Goal: Information Seeking & Learning: Learn about a topic

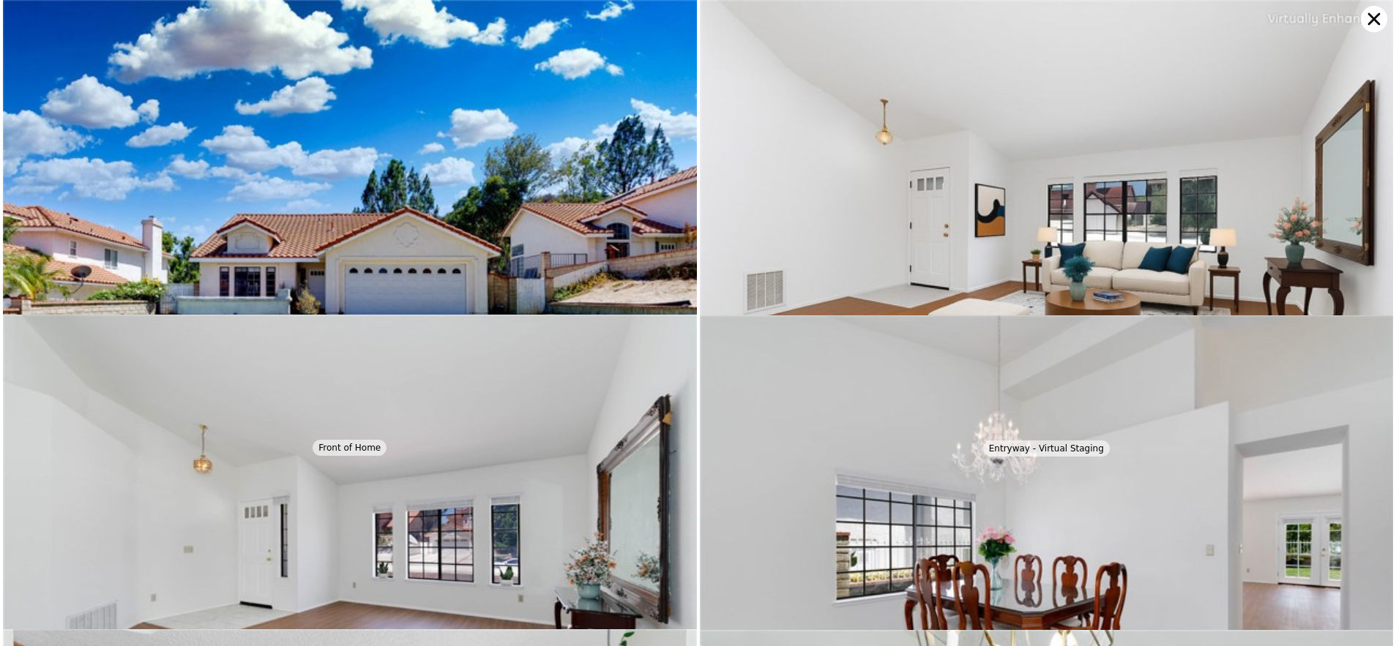
scroll to position [2518, 0]
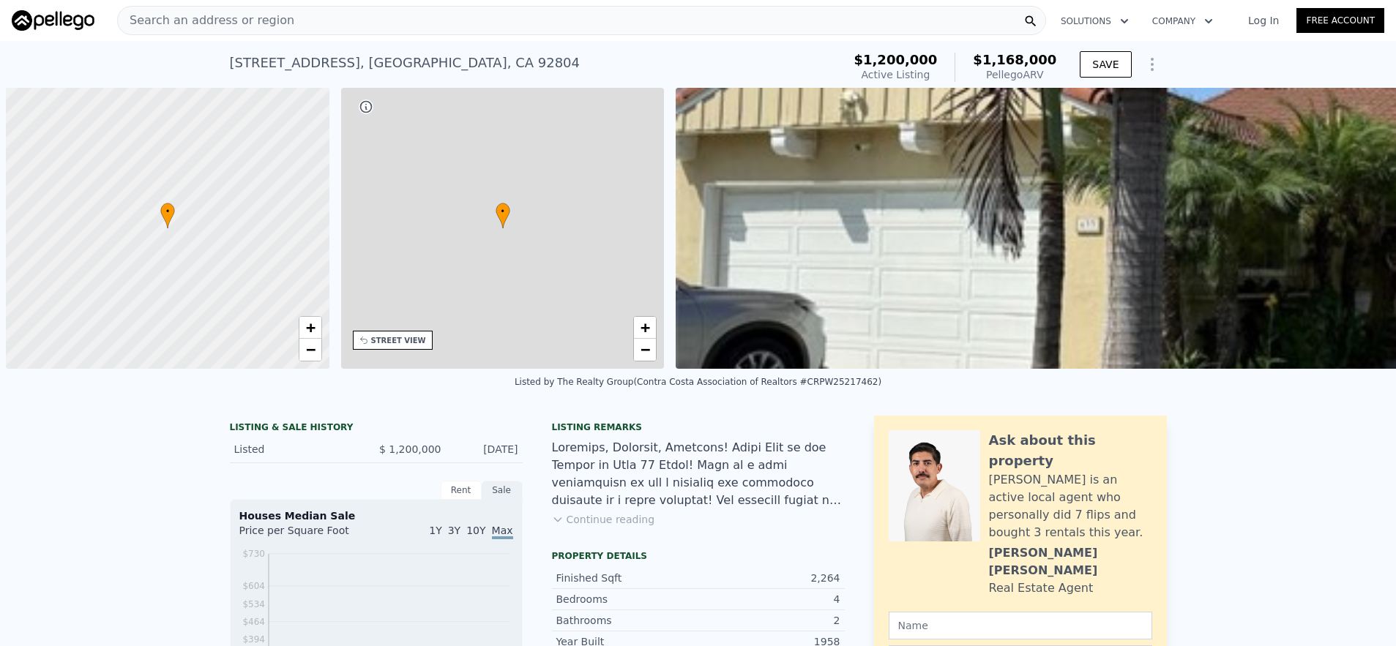
scroll to position [0, 6]
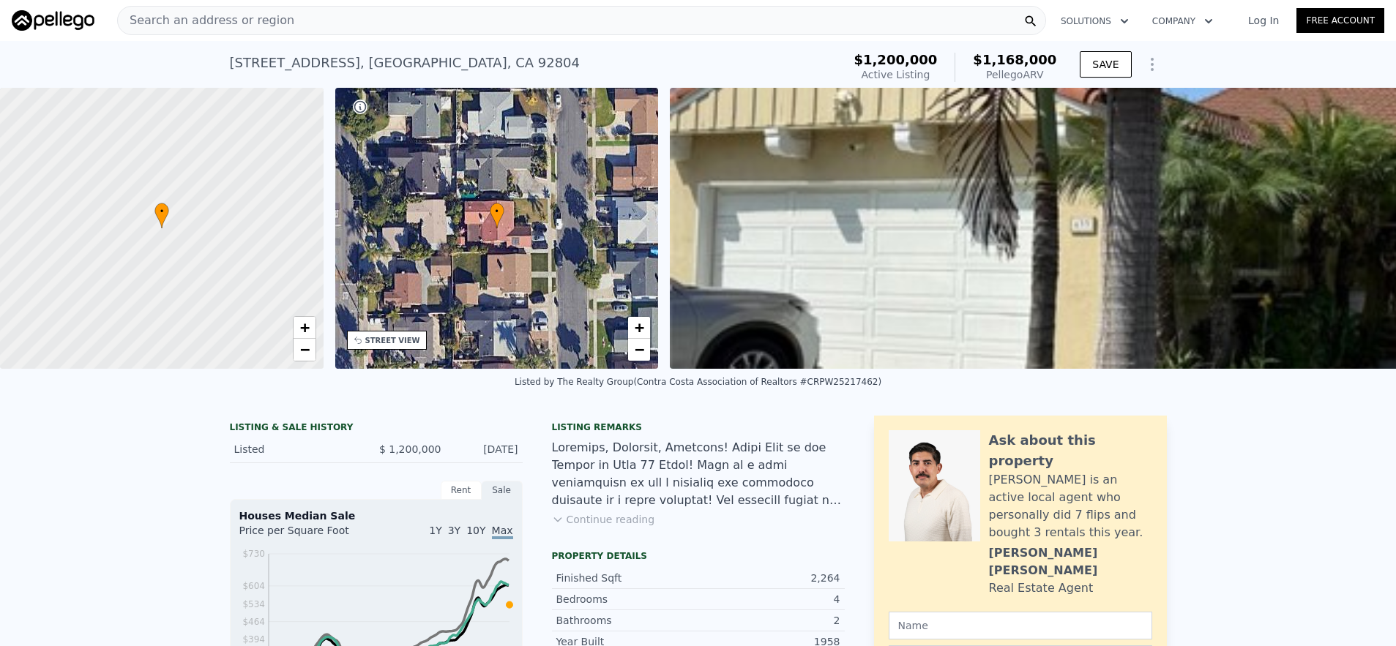
click at [404, 38] on nav "Search an address or region Solutions Company Open main menu Log In Free Account" at bounding box center [698, 20] width 1396 height 41
click at [406, 28] on div "Search an address or region" at bounding box center [581, 20] width 929 height 29
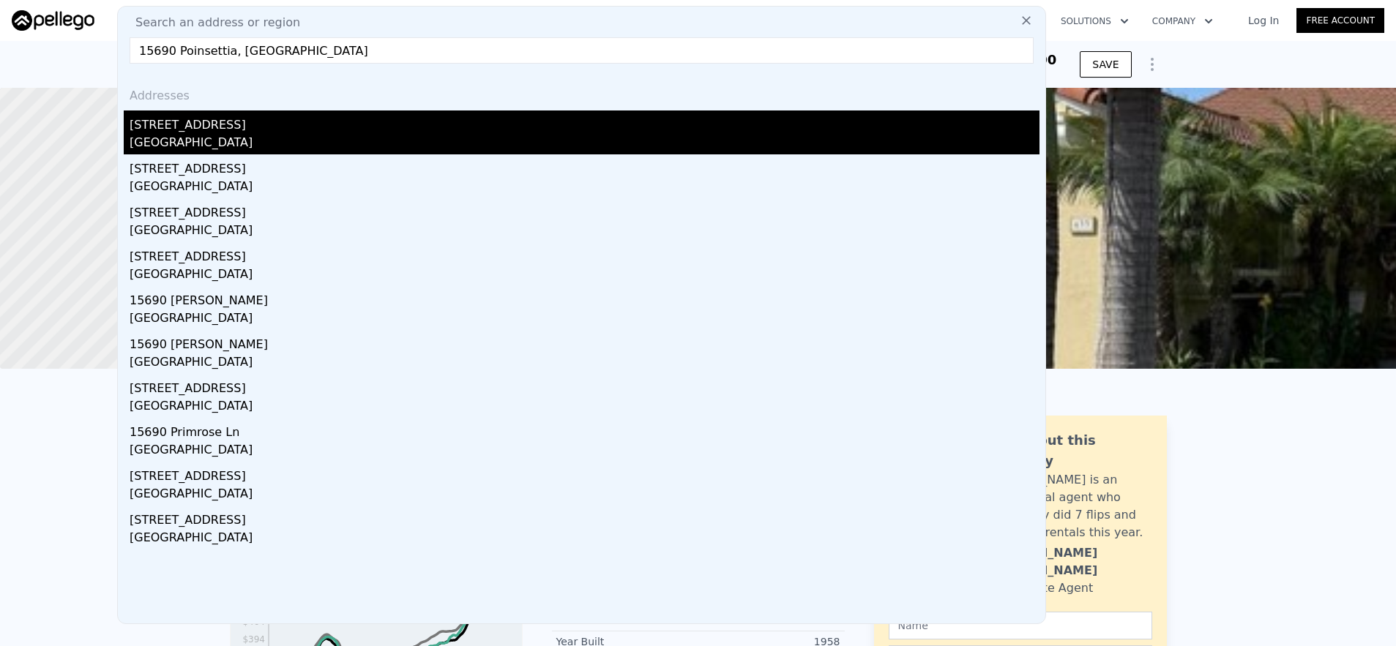
type input "15690 Poinsettia, [GEOGRAPHIC_DATA]"
click at [349, 145] on div "Westminster, CA 92683" at bounding box center [585, 144] width 910 height 20
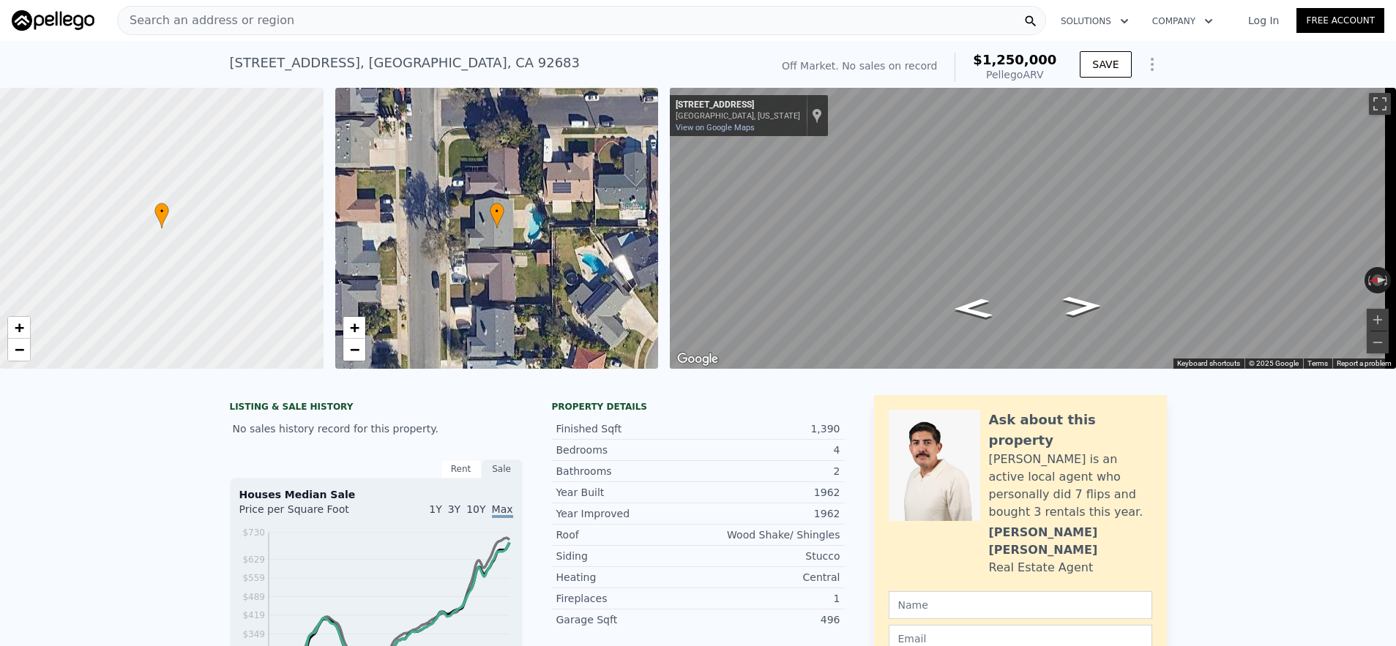
click at [321, 34] on div "Search an address or region" at bounding box center [581, 20] width 929 height 29
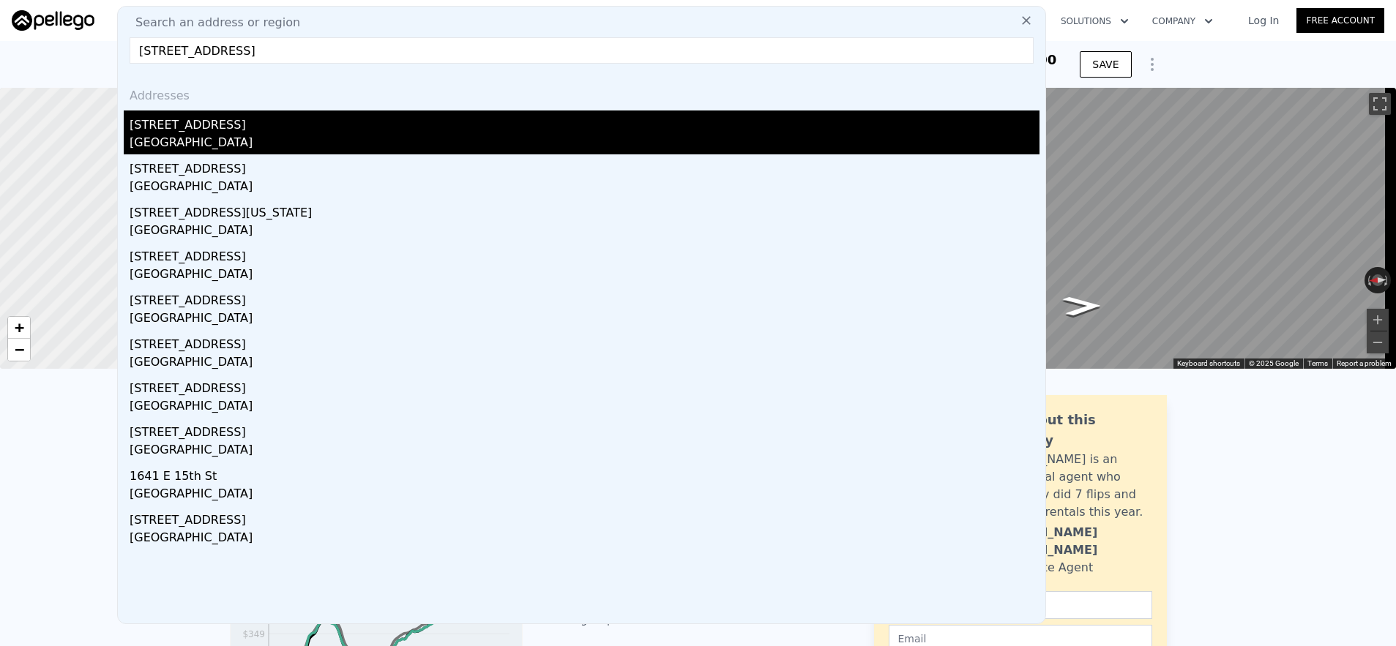
type input "1646 E 15th Street, Santa Ana, CA 92701"
click at [193, 144] on div "Santa Ana, CA 92701" at bounding box center [585, 144] width 910 height 20
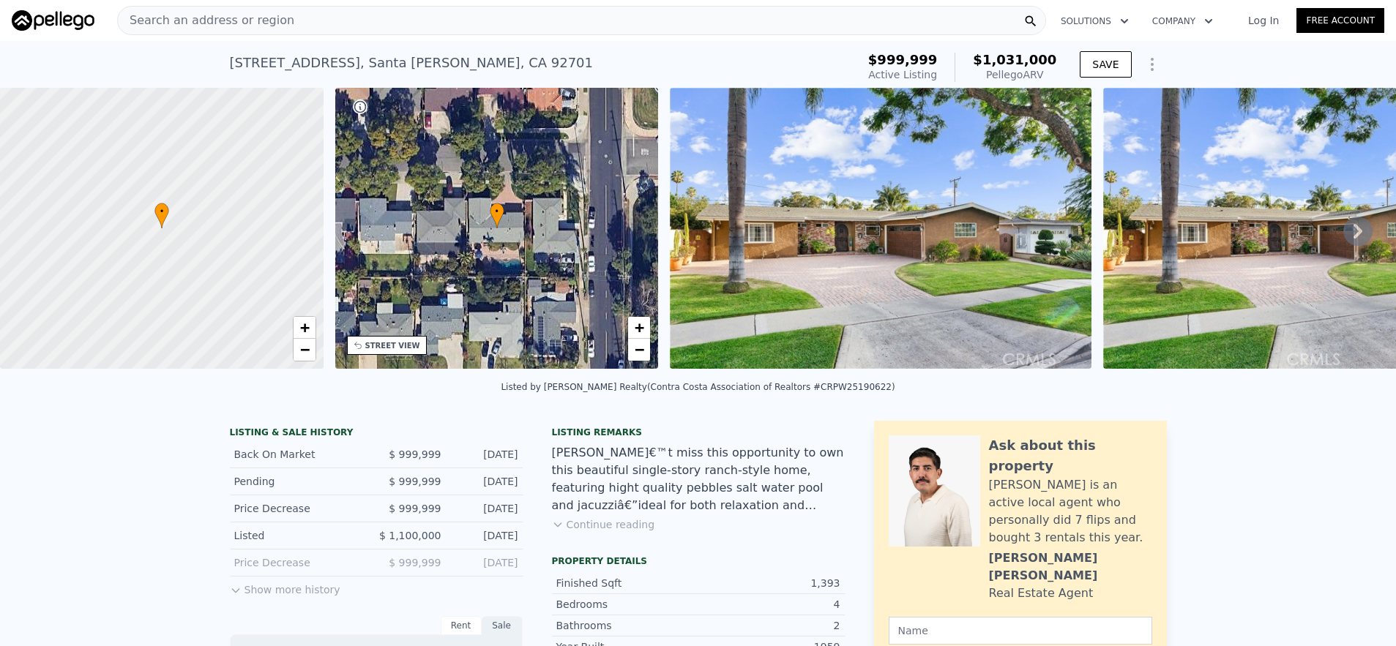
scroll to position [0, 6]
click at [494, 18] on div "Search an address or region" at bounding box center [581, 20] width 929 height 29
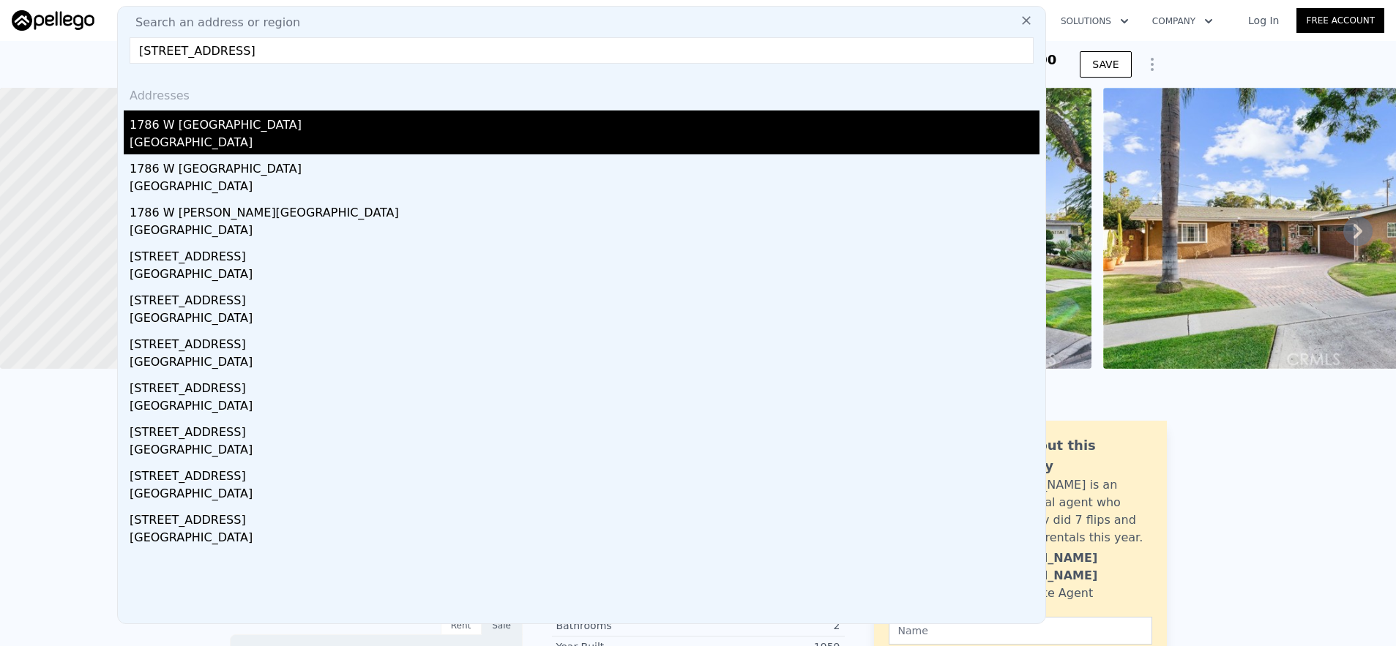
type input "1786 W Crescent Avenue, Anaheim, CA 92801"
click at [525, 135] on div "Anaheim, CA 92801" at bounding box center [585, 144] width 910 height 20
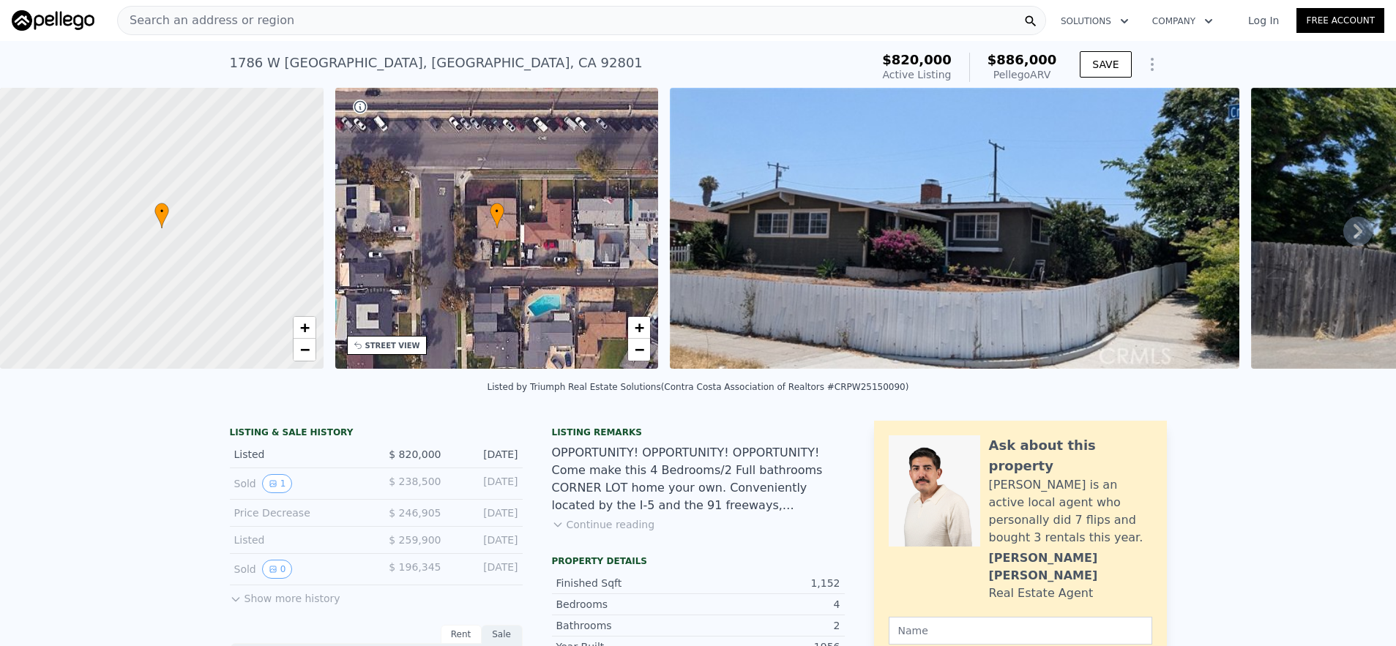
click at [332, 27] on div "Search an address or region" at bounding box center [581, 20] width 929 height 29
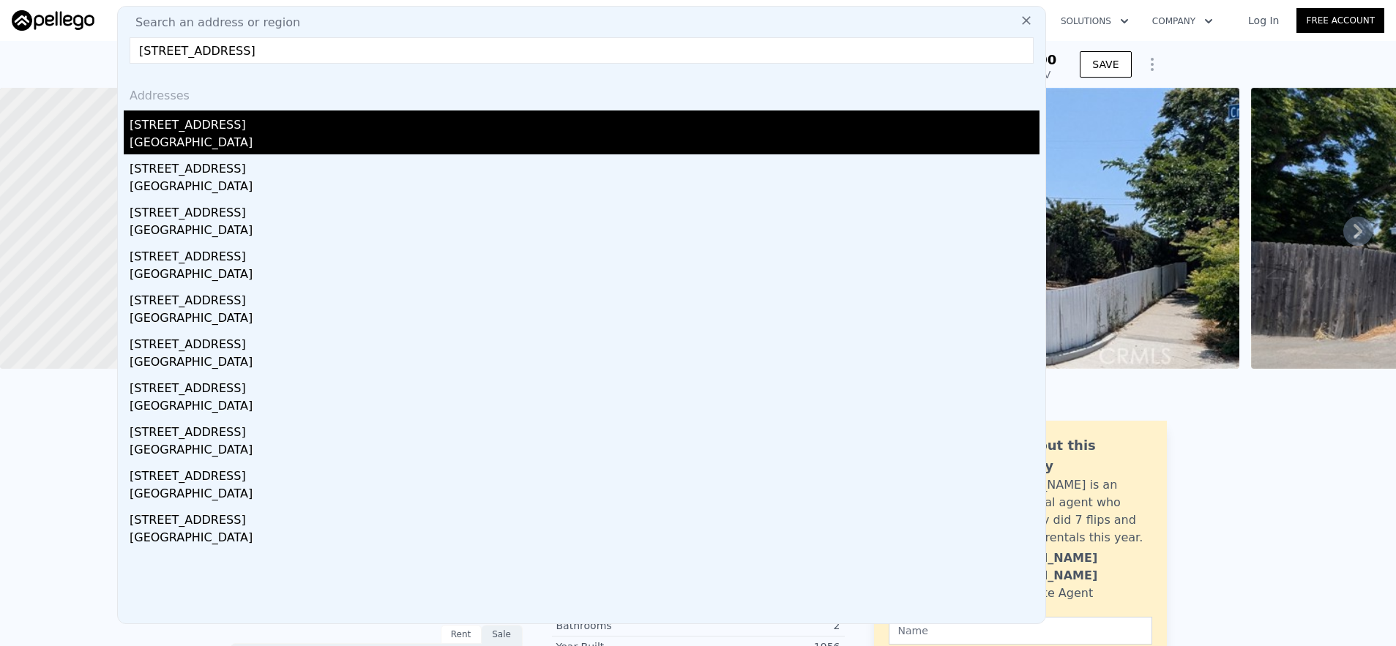
type input "13012 Cullen Street, Whittier, CA 90602"
click at [337, 117] on div "13012 Cullen St" at bounding box center [585, 122] width 910 height 23
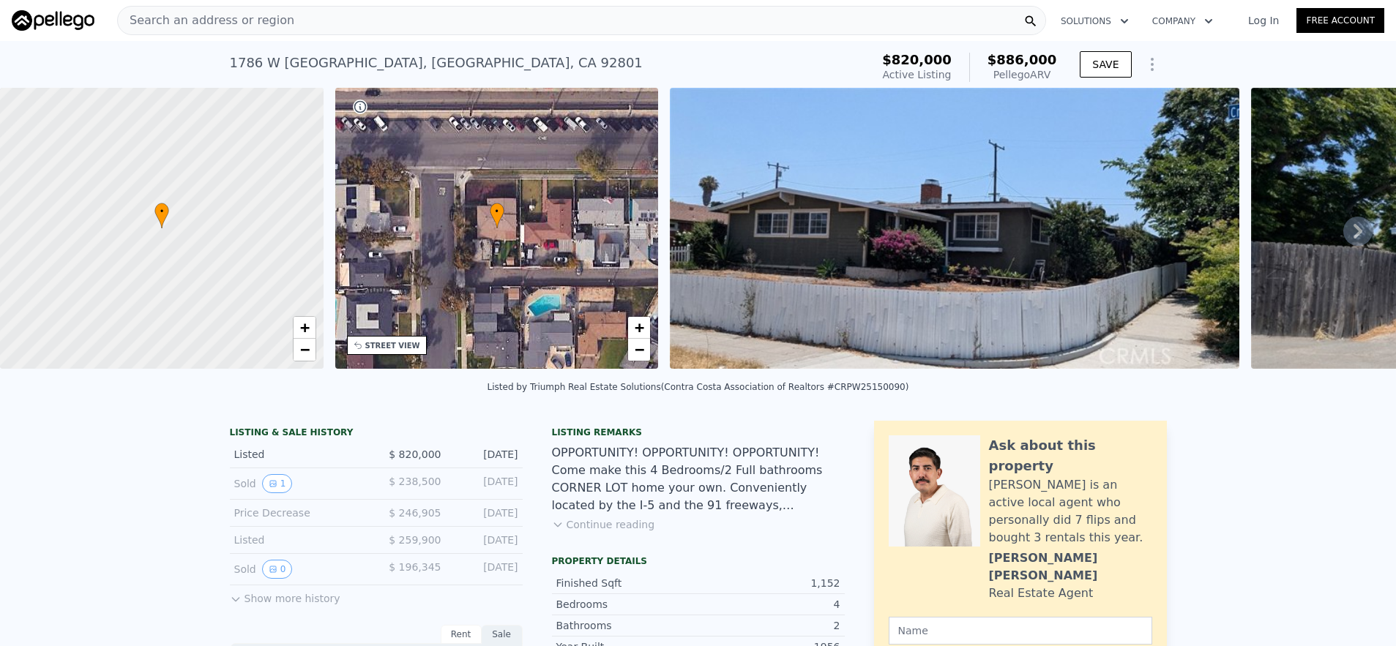
type input "3"
type input "762"
type input "1340"
type input "4148"
type input "7126"
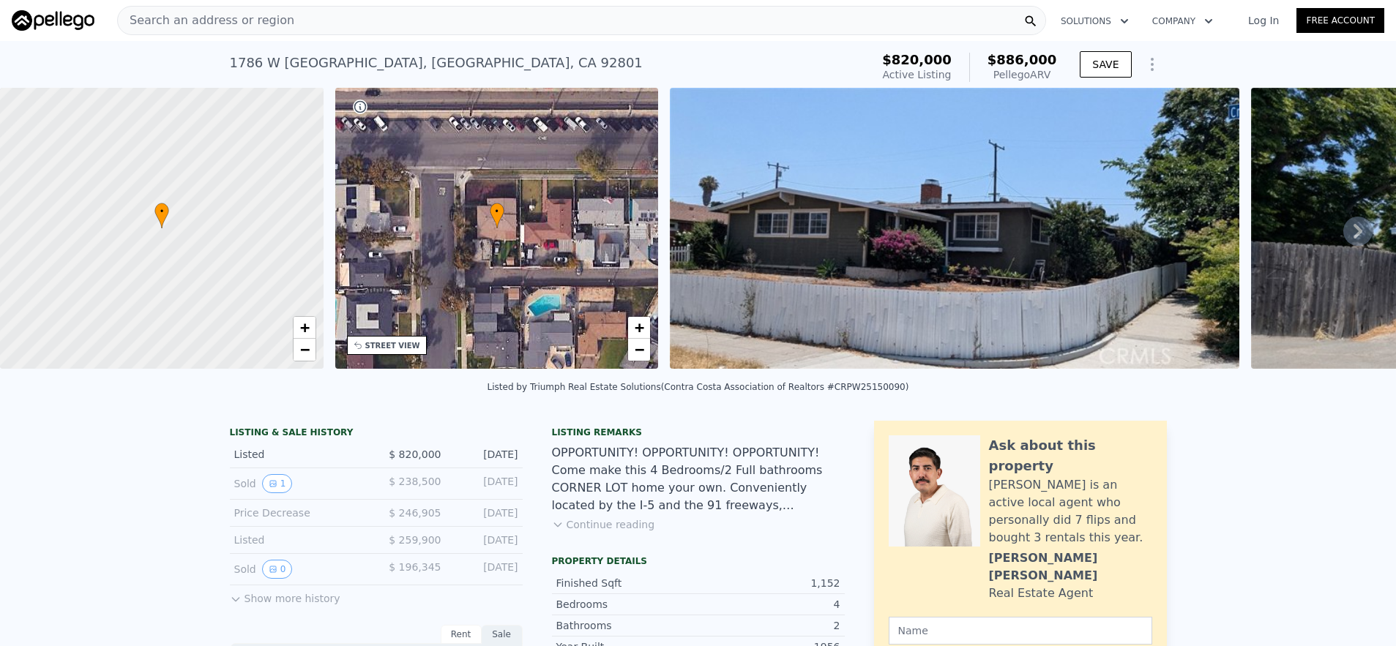
type input "$ 725,000"
type input "$ 12,995"
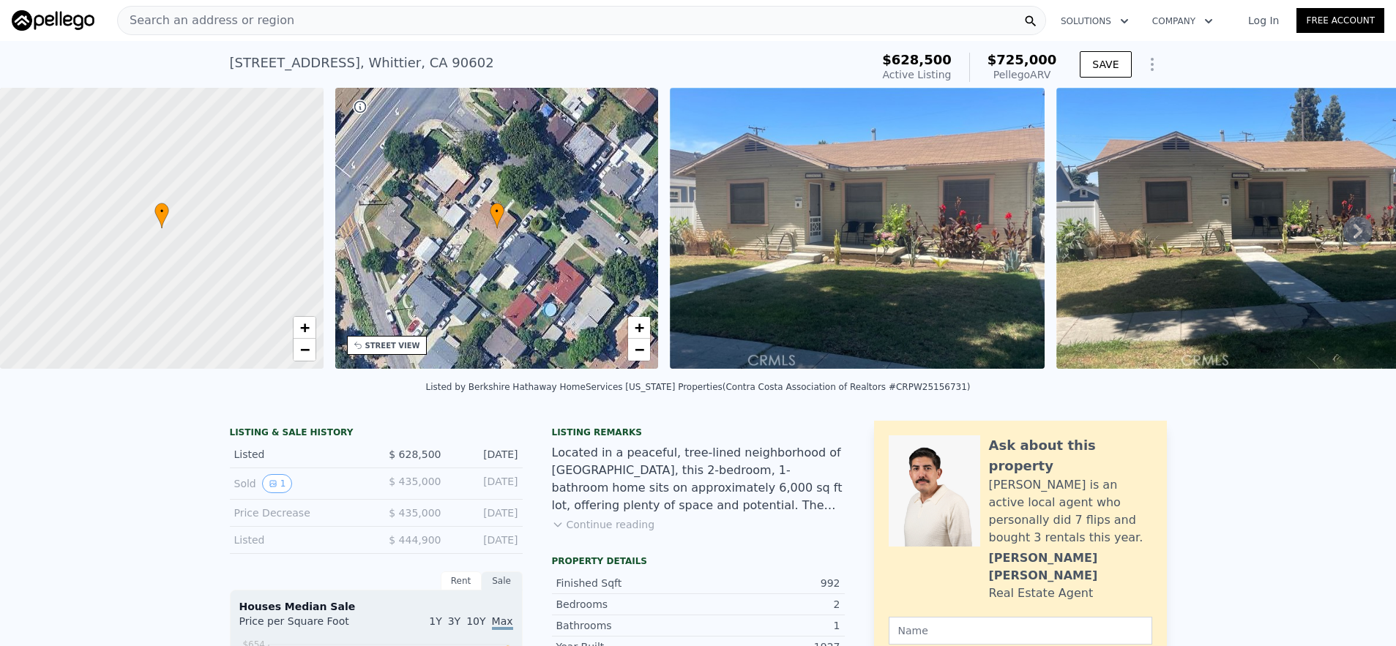
click at [520, 26] on div "Search an address or region" at bounding box center [581, 20] width 929 height 29
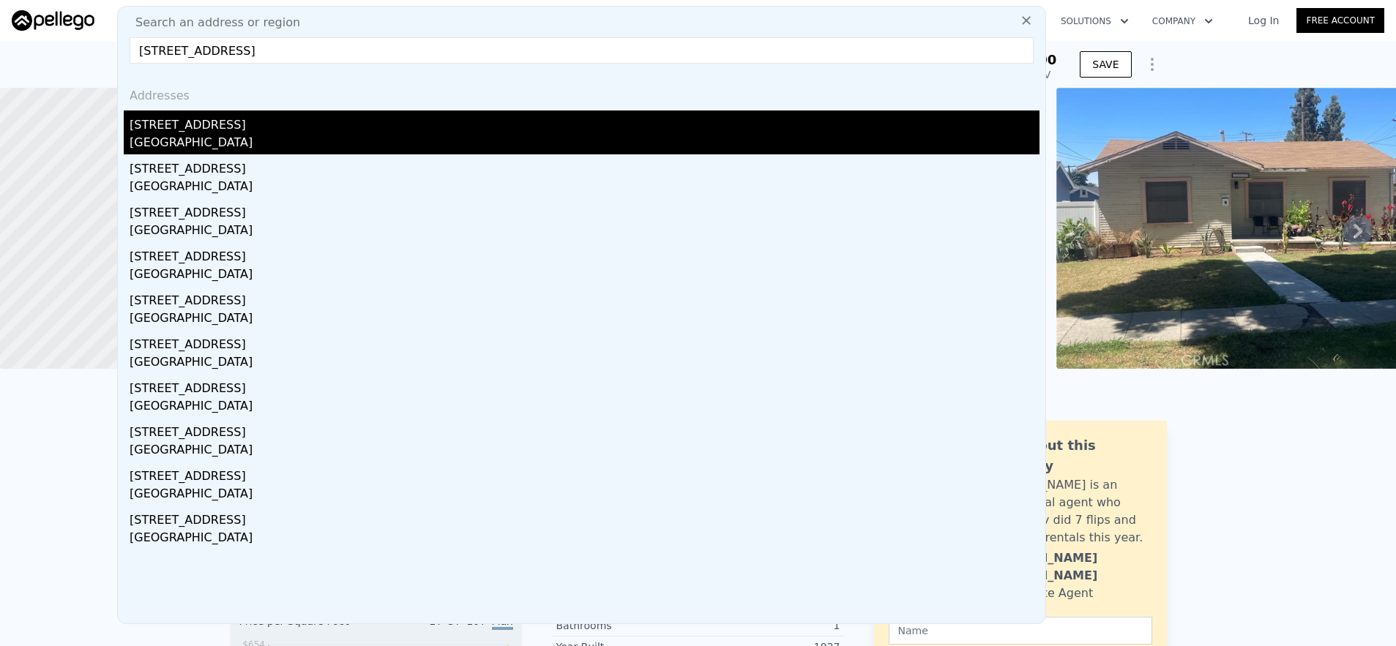
type input "116 E Harcourt, Long Beach, CA 90805"
click at [488, 134] on div "Long Beach, CA 90805" at bounding box center [585, 144] width 910 height 20
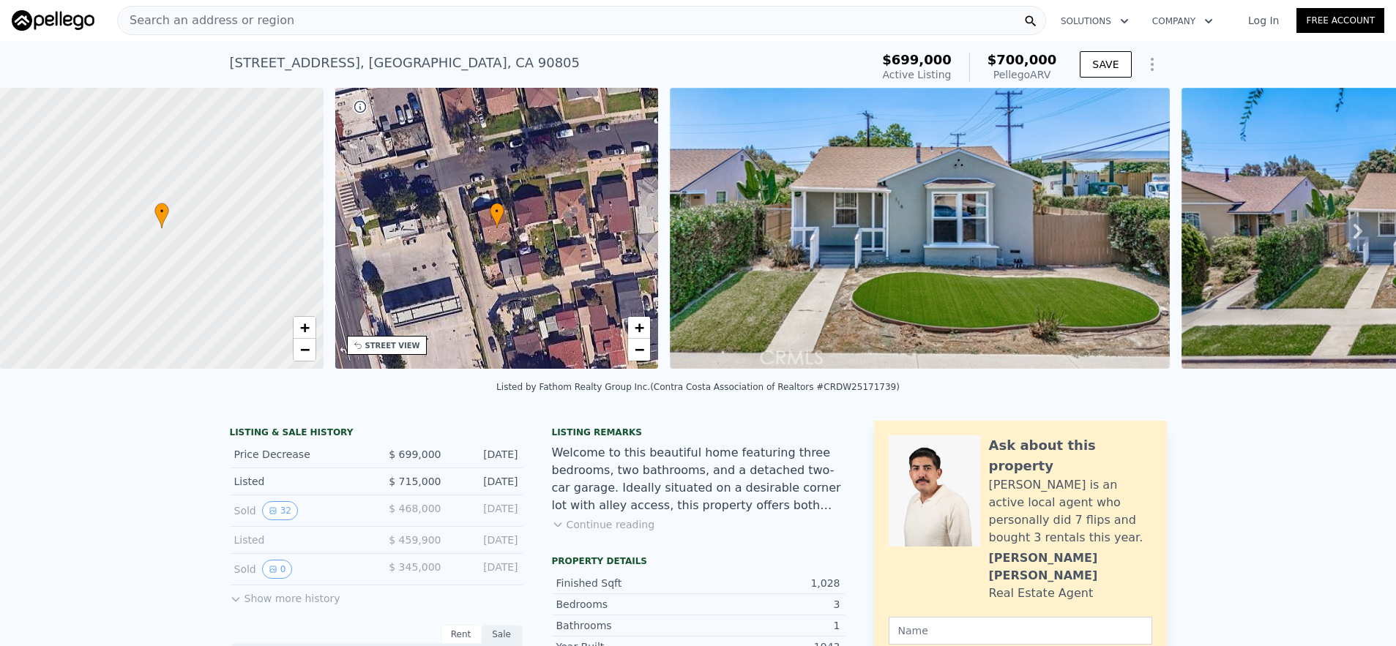
click at [258, 43] on div "116 E Harcourt St , Long Beach , CA 90805 Active at $699k (~ARV $700k ) $699,00…" at bounding box center [698, 64] width 937 height 47
click at [255, 35] on div "Search an address or region Solutions Company Open main menu Log In Free Account" at bounding box center [698, 20] width 1372 height 35
click at [256, 34] on div "Search an address or region" at bounding box center [206, 21] width 176 height 28
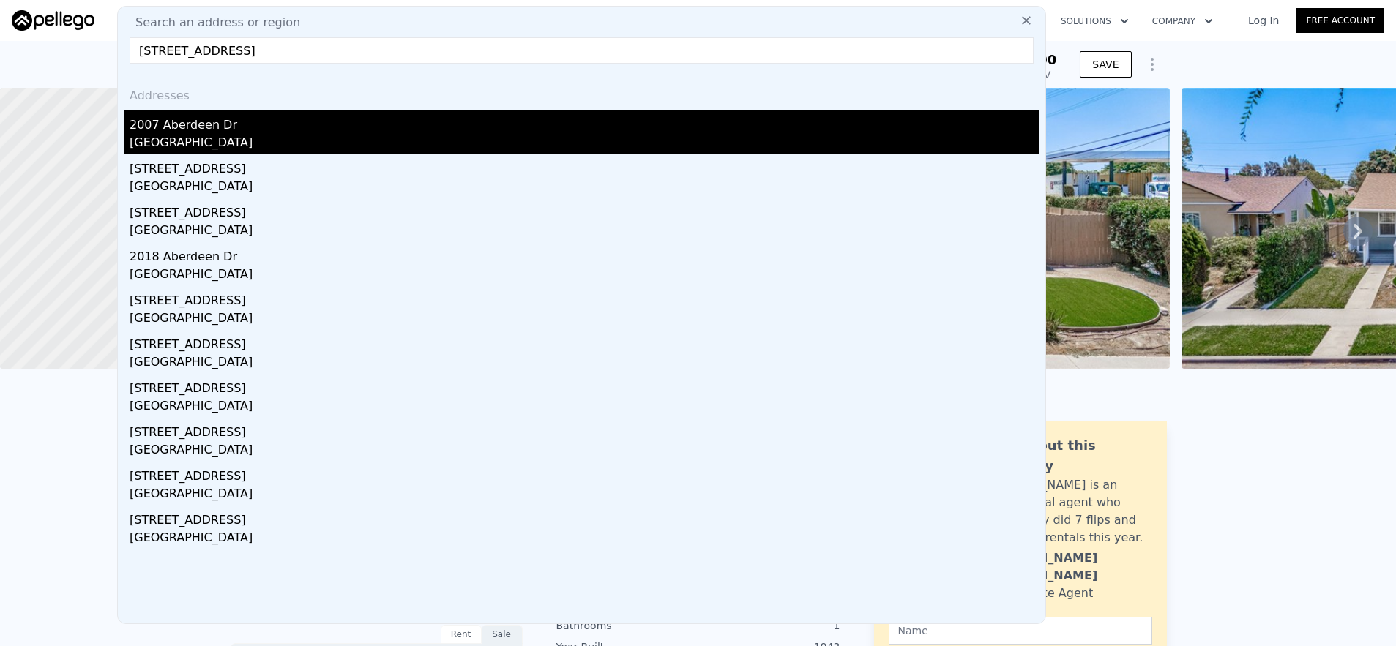
type input "2007 Aberdeen Drive, Corona, CA 92881"
click at [222, 122] on div "2007 Aberdeen Dr" at bounding box center [585, 122] width 910 height 23
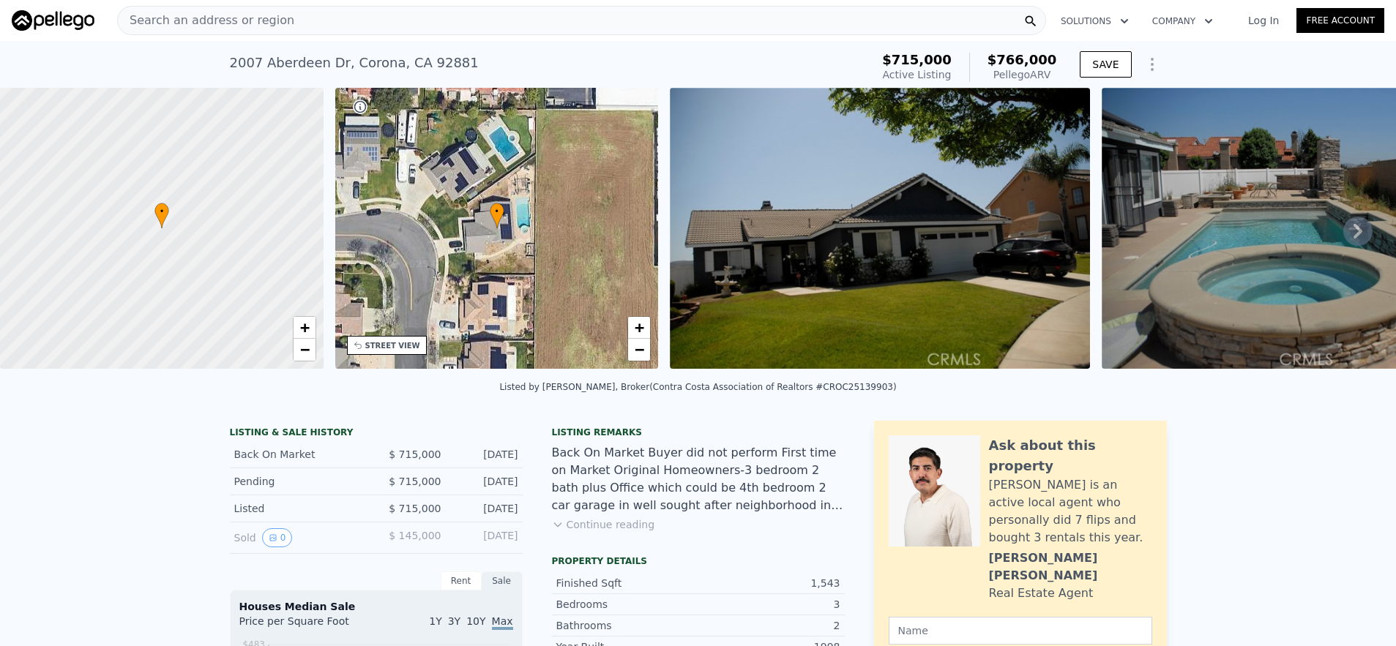
click at [447, 30] on div "Search an address or region" at bounding box center [581, 20] width 929 height 29
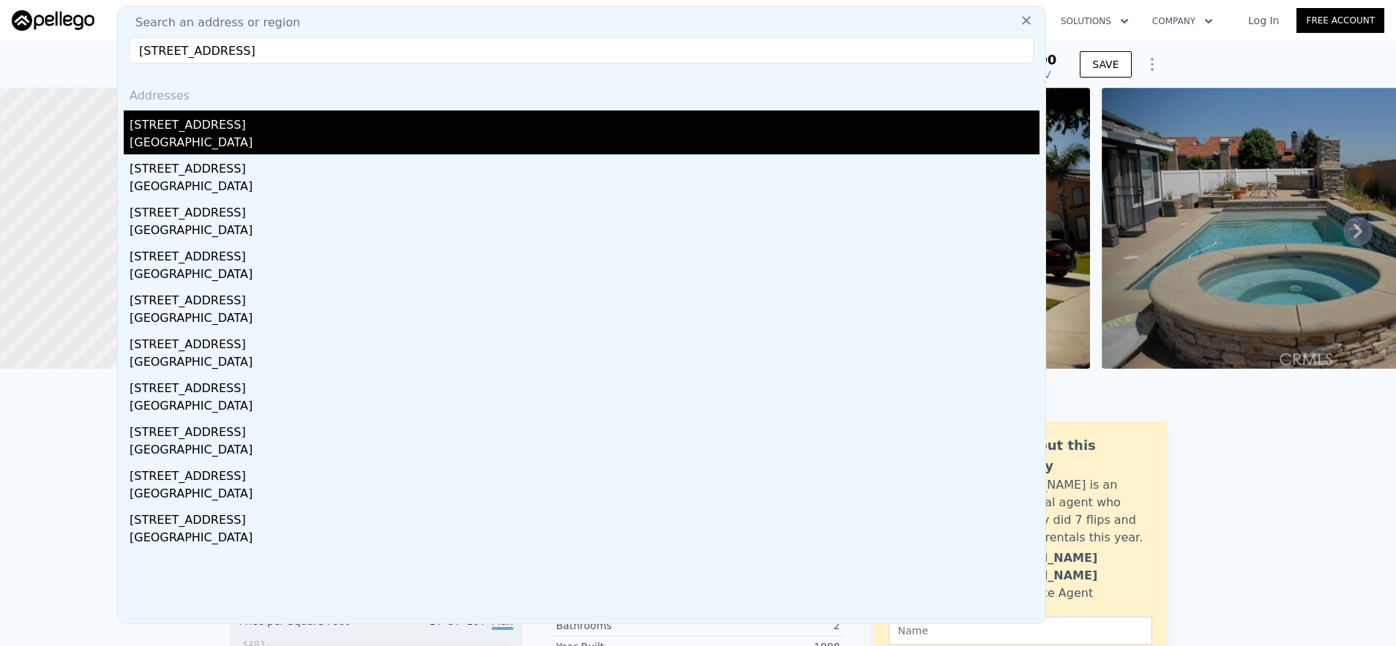
type input "242 N Pageant Street, Anaheim, CA 92807"
click at [498, 149] on div "Anaheim, CA 92807" at bounding box center [585, 144] width 910 height 20
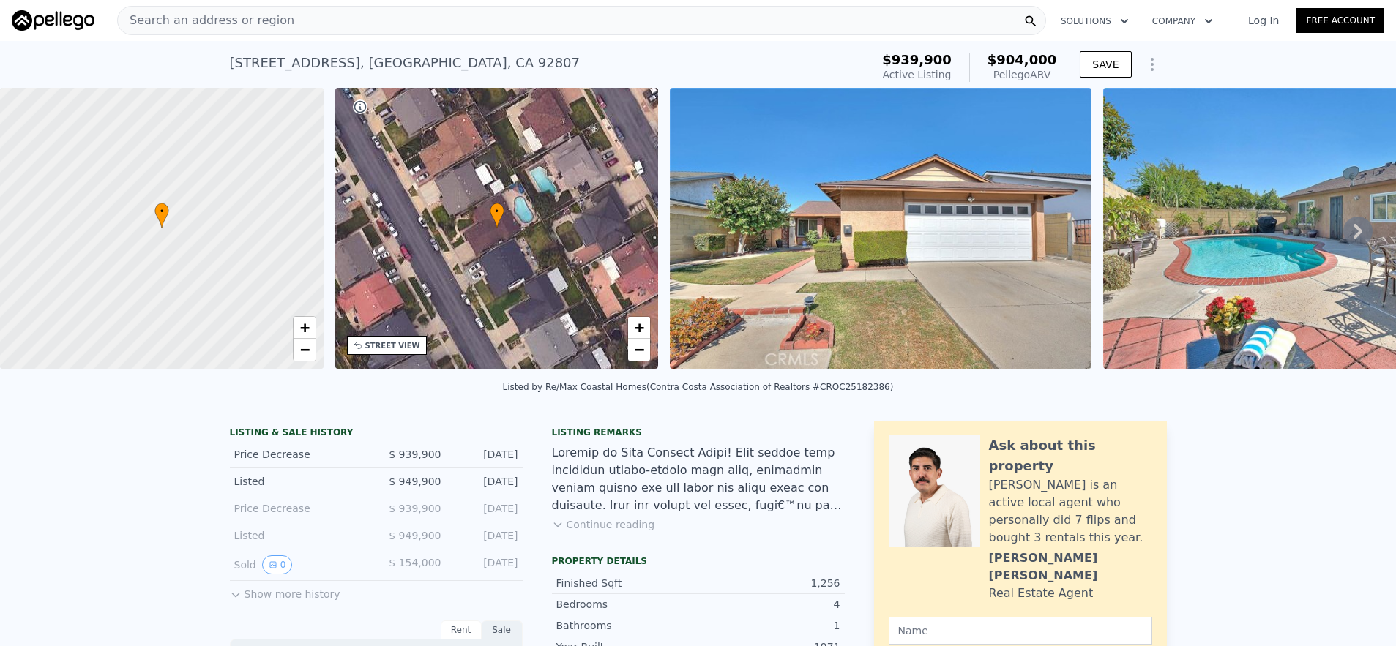
click at [273, 23] on span "Search an address or region" at bounding box center [206, 21] width 176 height 18
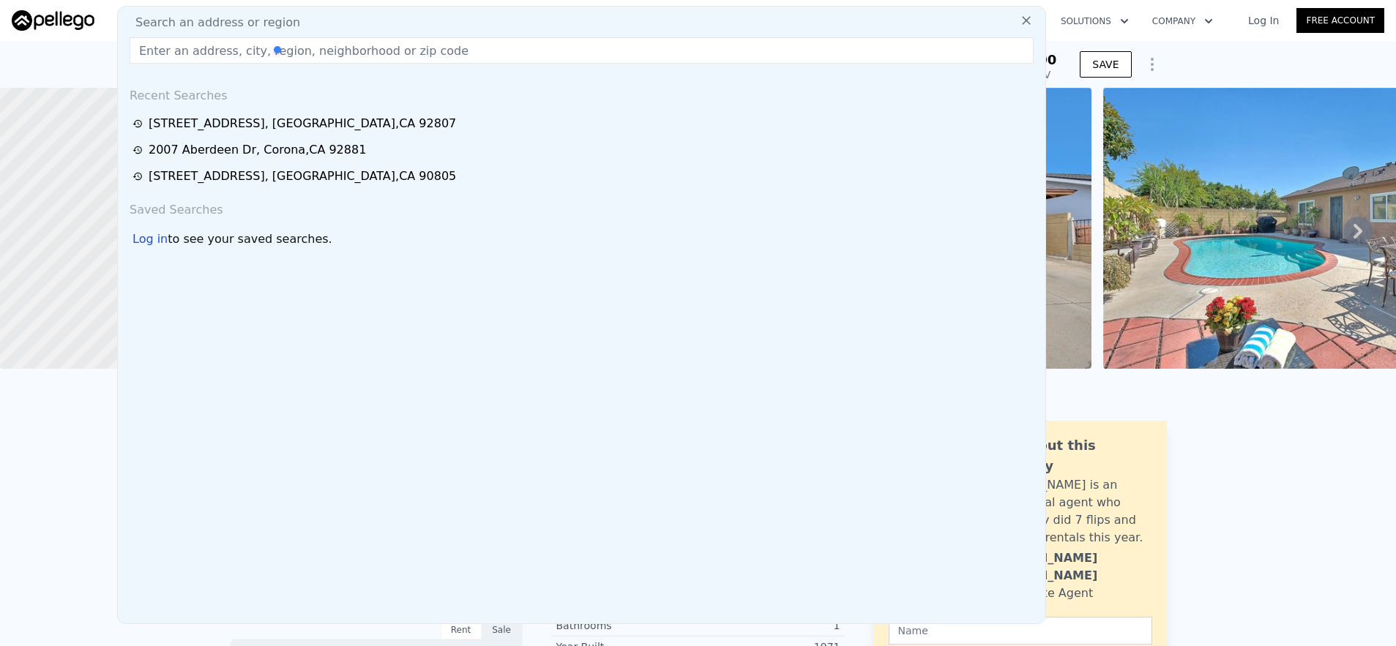
click at [334, 83] on div "Recent Searches" at bounding box center [582, 92] width 916 height 35
click at [333, 56] on input "text" at bounding box center [582, 50] width 904 height 26
paste input "3215 Arbol Drive, Fullerton, CA 92835"
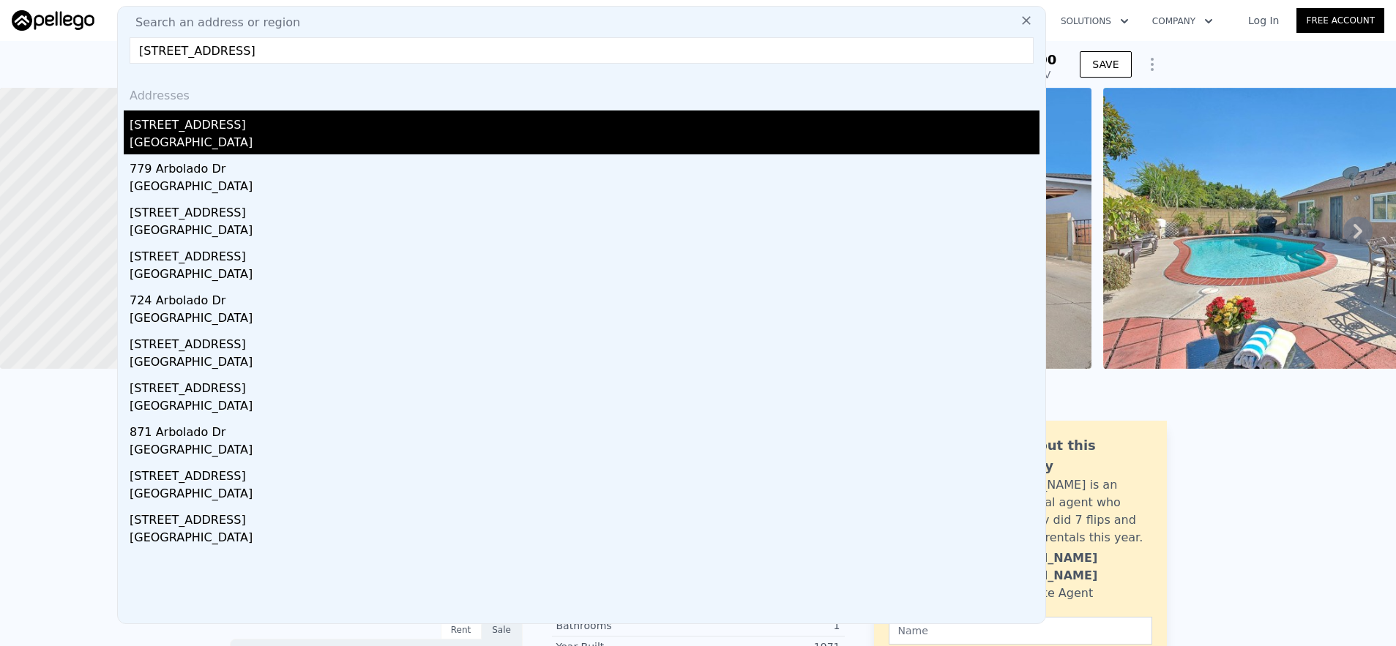
type input "3215 Arbol Drive, Fullerton, CA 92835"
click at [324, 122] on div "3215 Arbol Dr" at bounding box center [585, 122] width 910 height 23
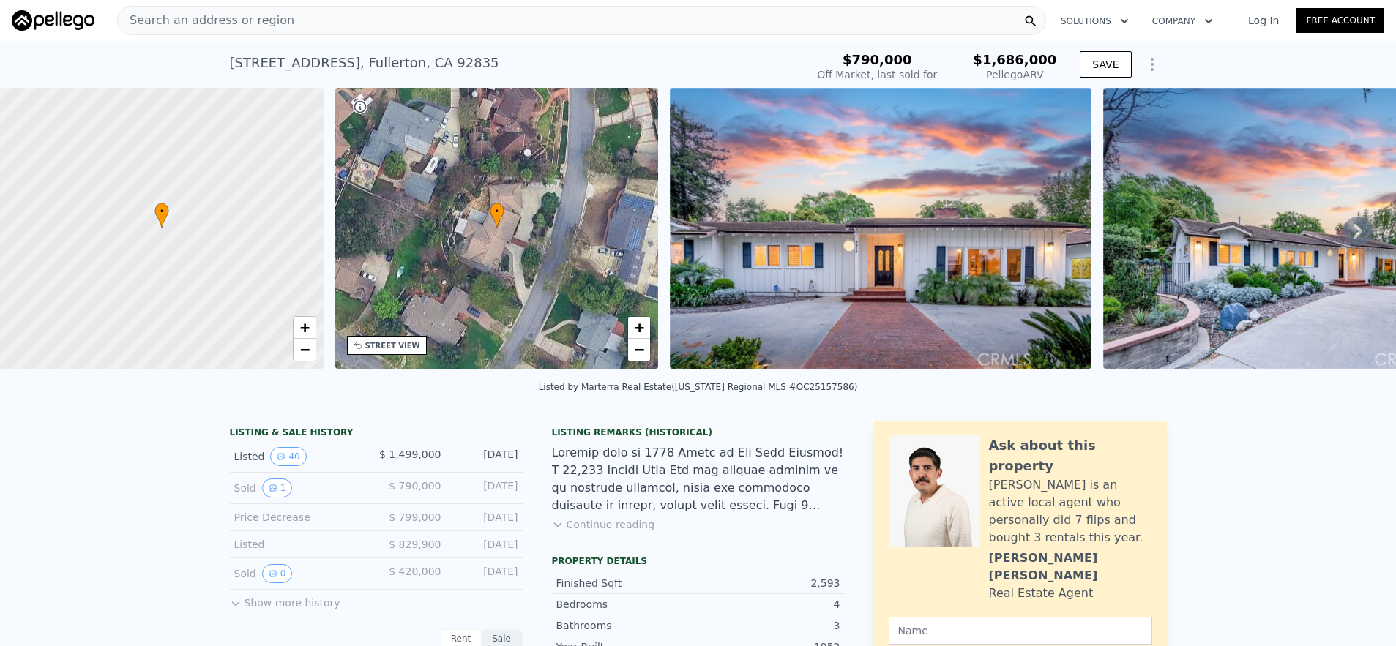
click at [560, 29] on div "Search an address or region" at bounding box center [581, 20] width 929 height 29
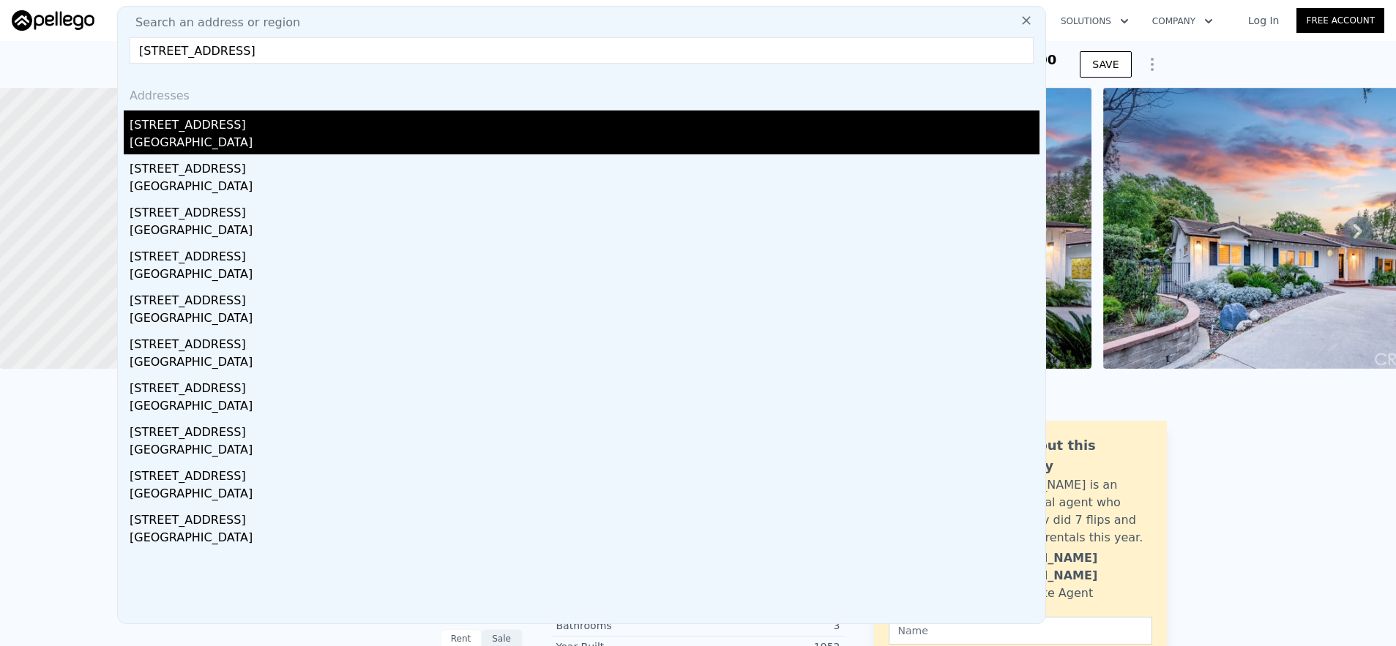
type input "6300 Kenwater Avenue, Los Angeles, CA 91367"
click at [487, 134] on div "Los Angeles, CA 91367" at bounding box center [585, 144] width 910 height 20
